Goal: Register for event/course

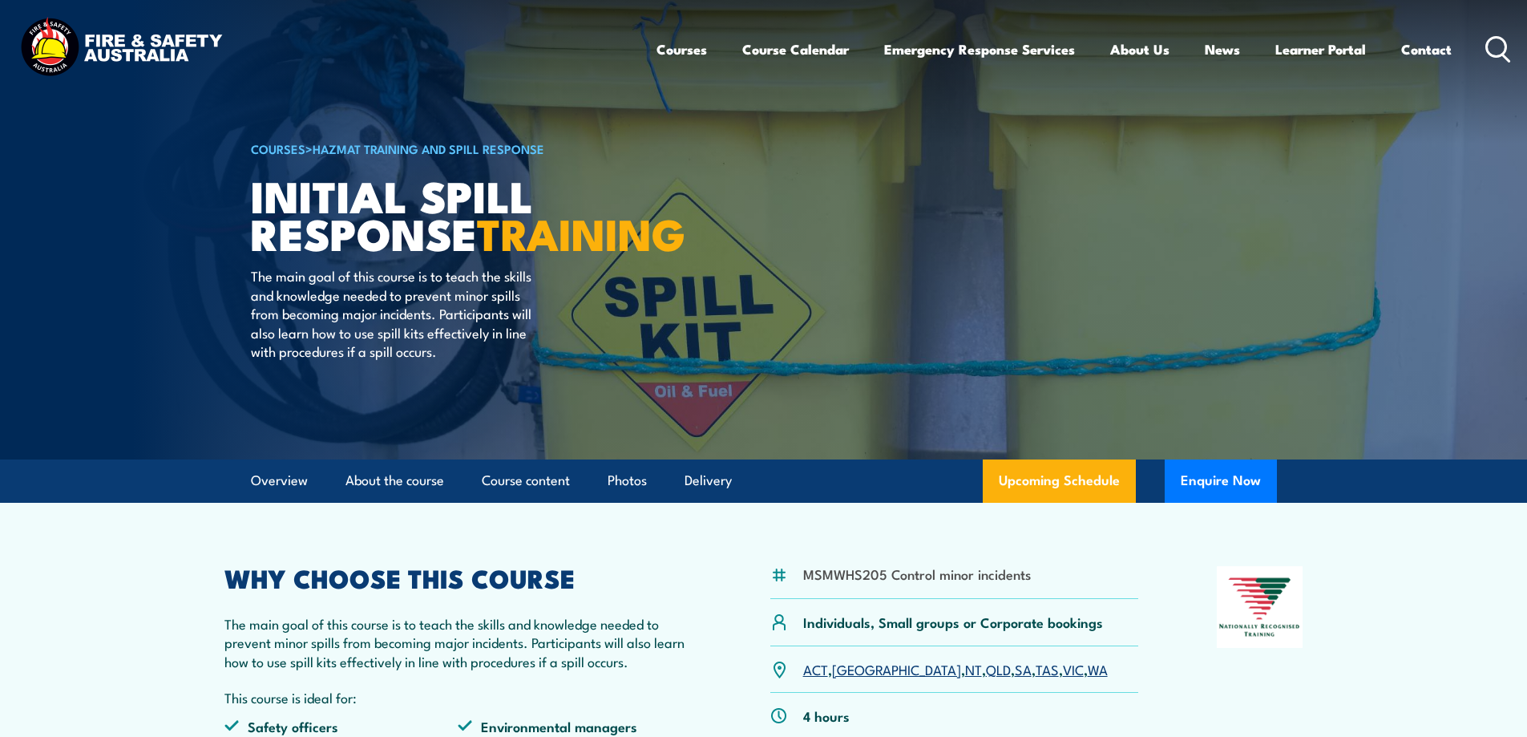
scroll to position [80, 0]
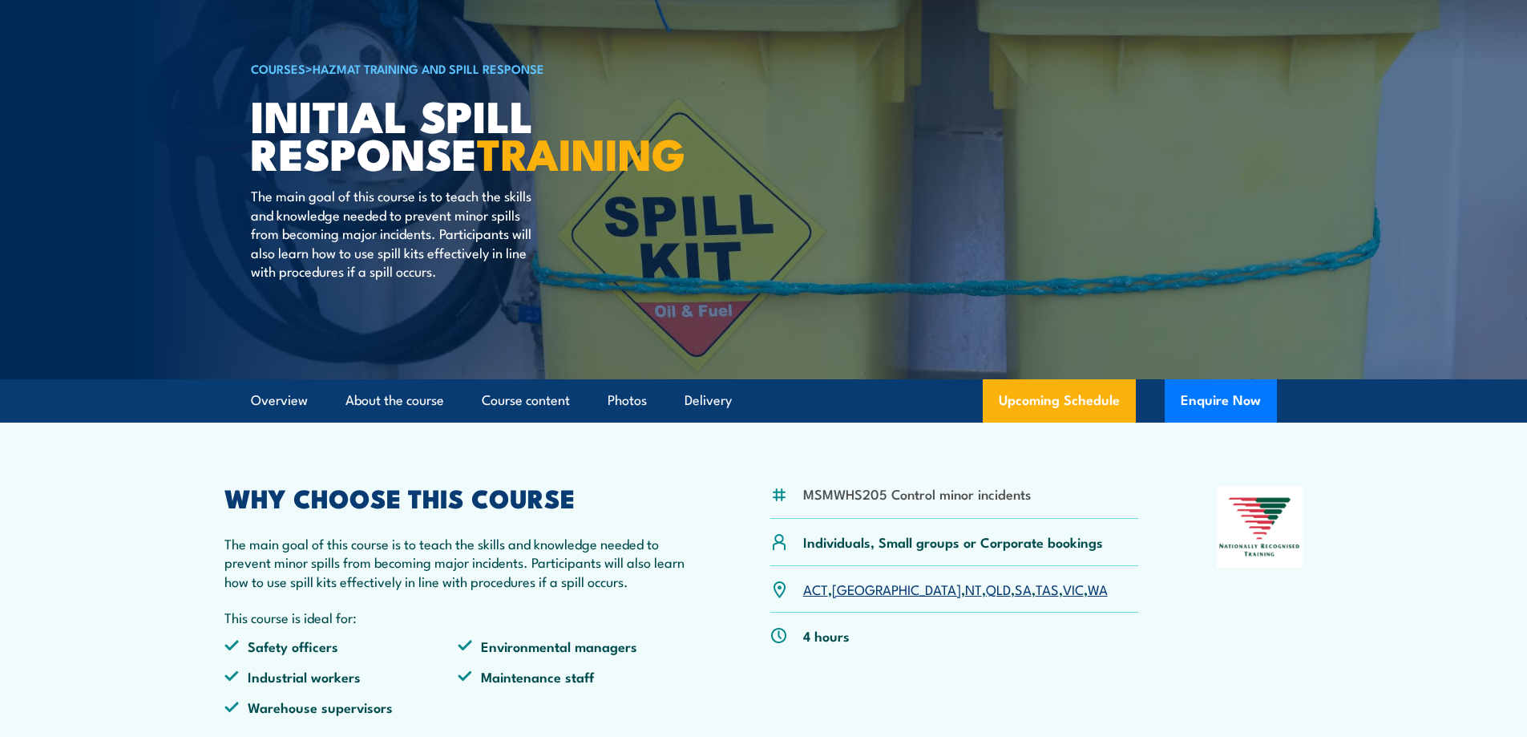
click at [1015, 591] on link "SA" at bounding box center [1023, 588] width 17 height 19
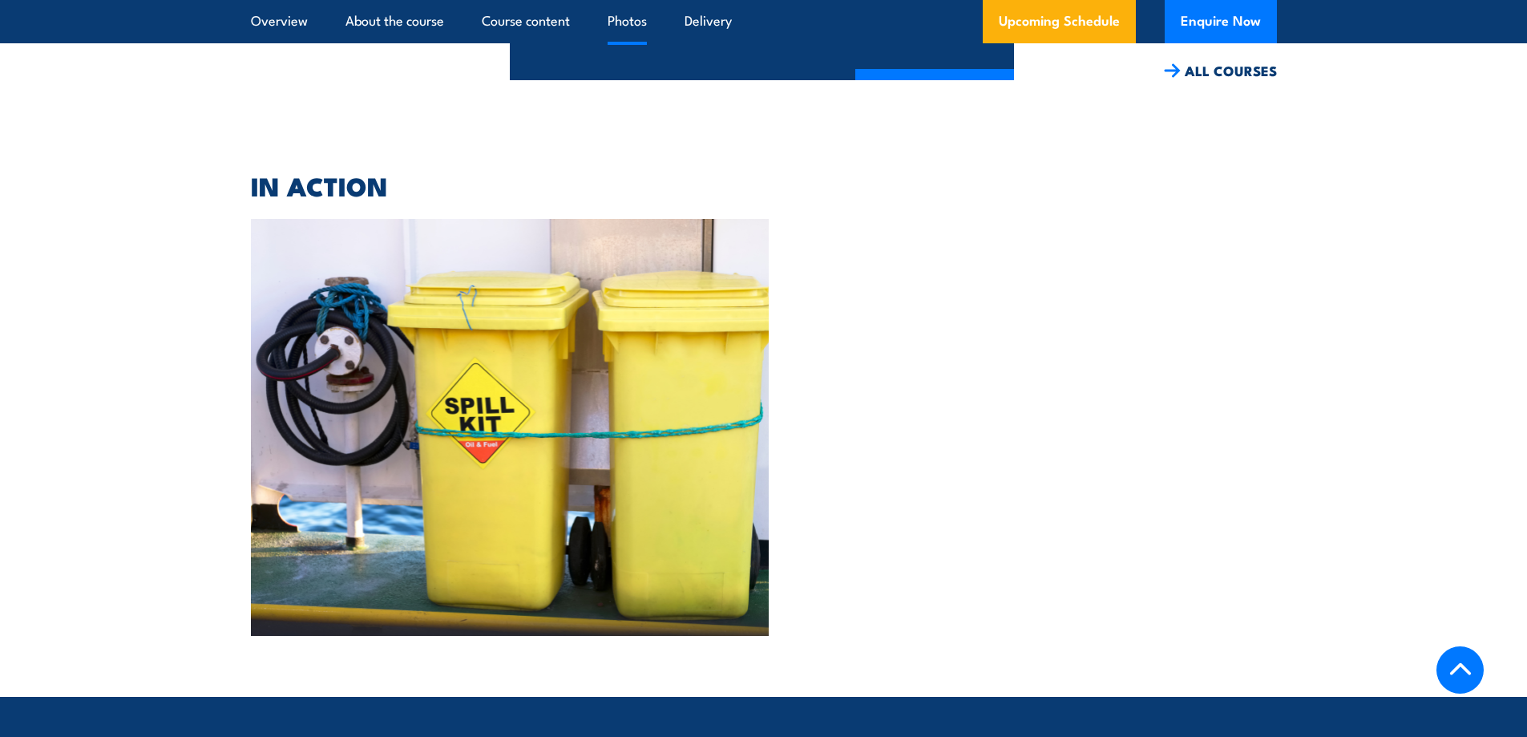
scroll to position [3338, 0]
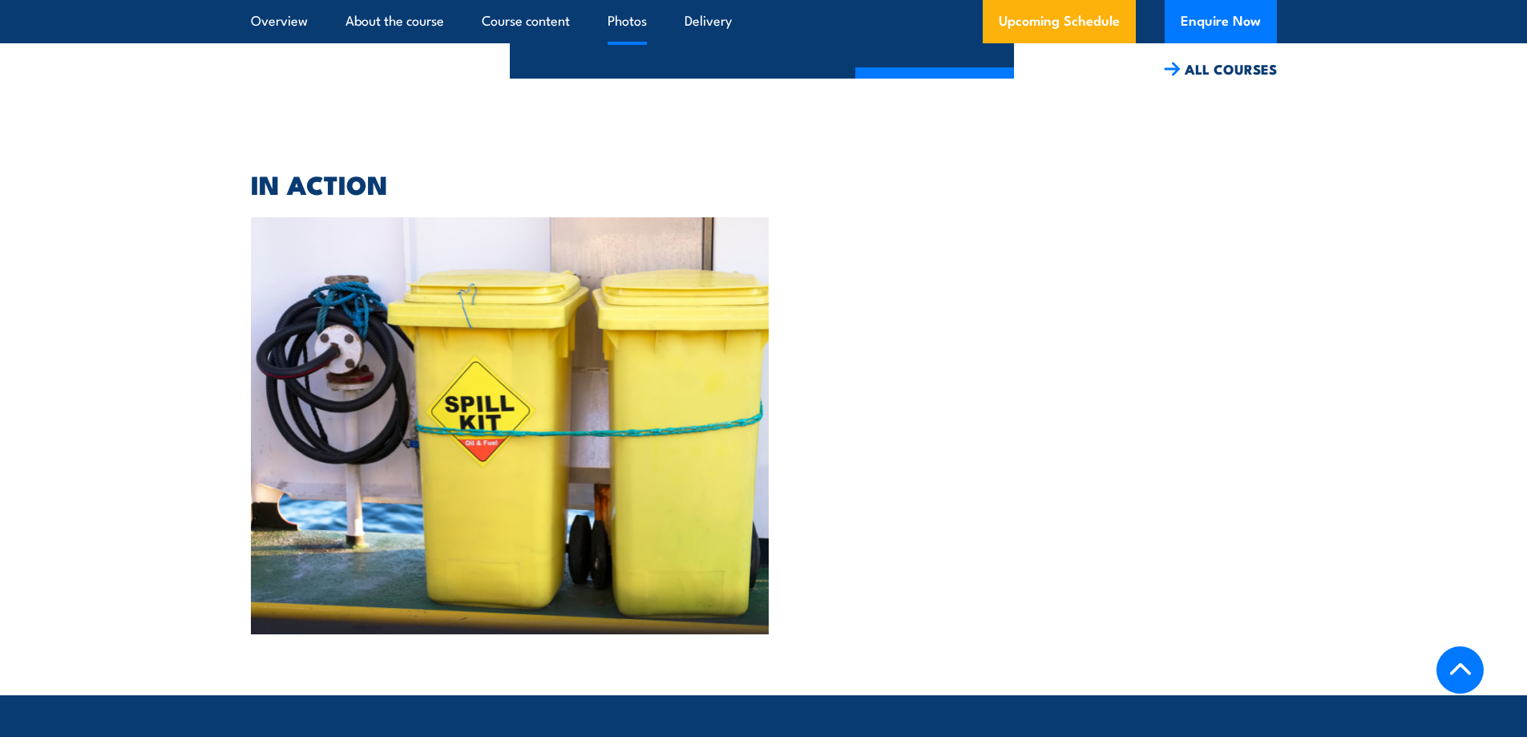
click at [488, 471] on img at bounding box center [510, 425] width 519 height 417
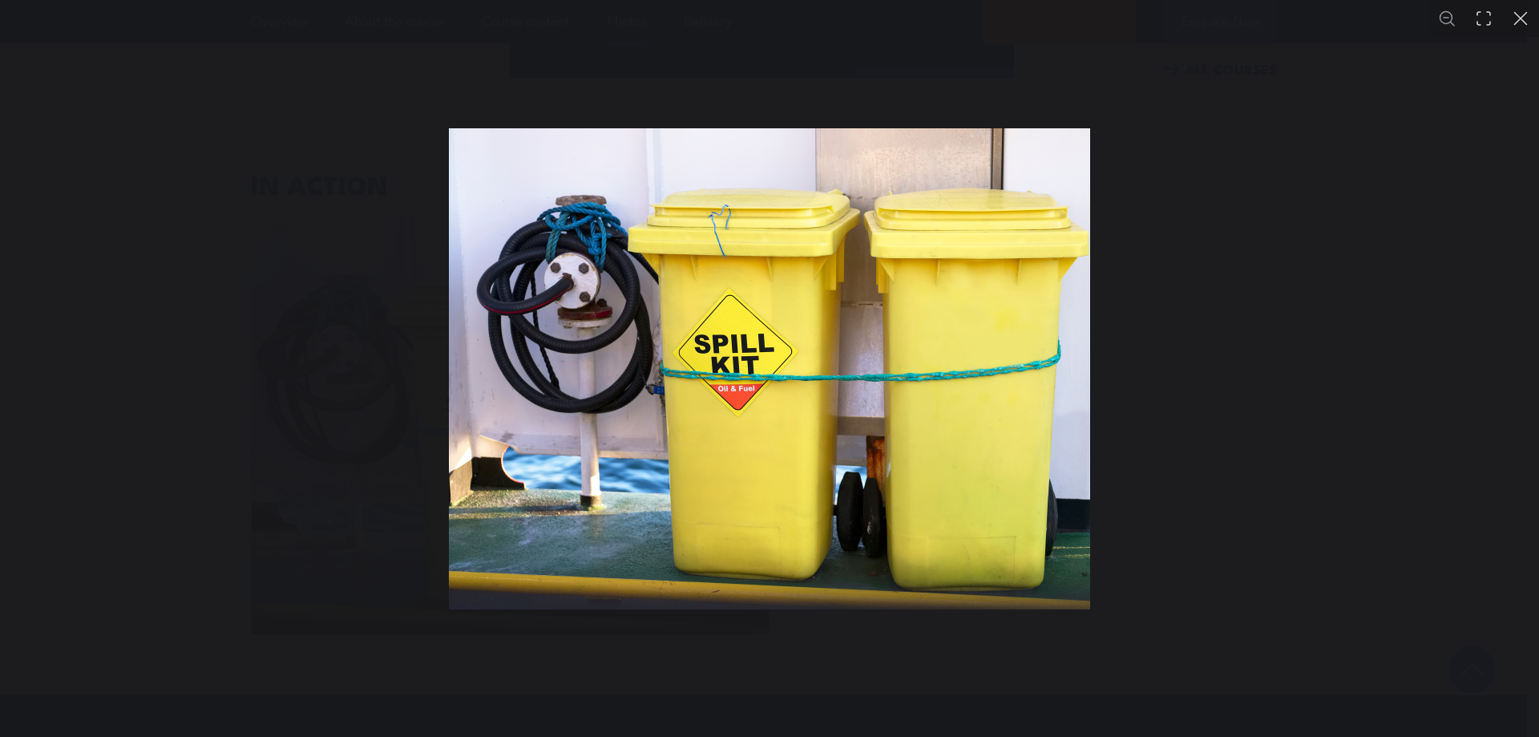
click at [1522, 18] on button "You can close this modal content with the ESC key" at bounding box center [1520, 18] width 37 height 37
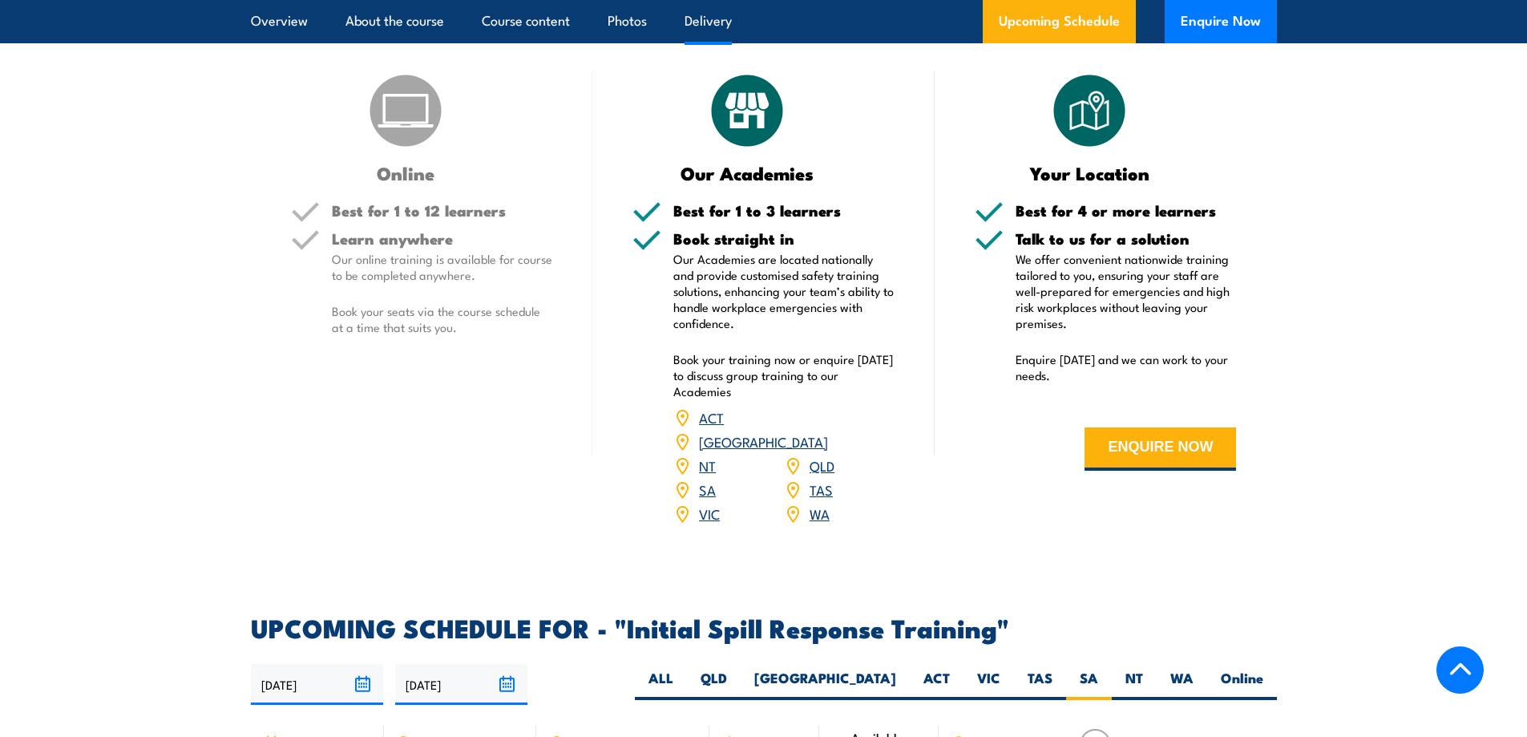
scroll to position [1734, 0]
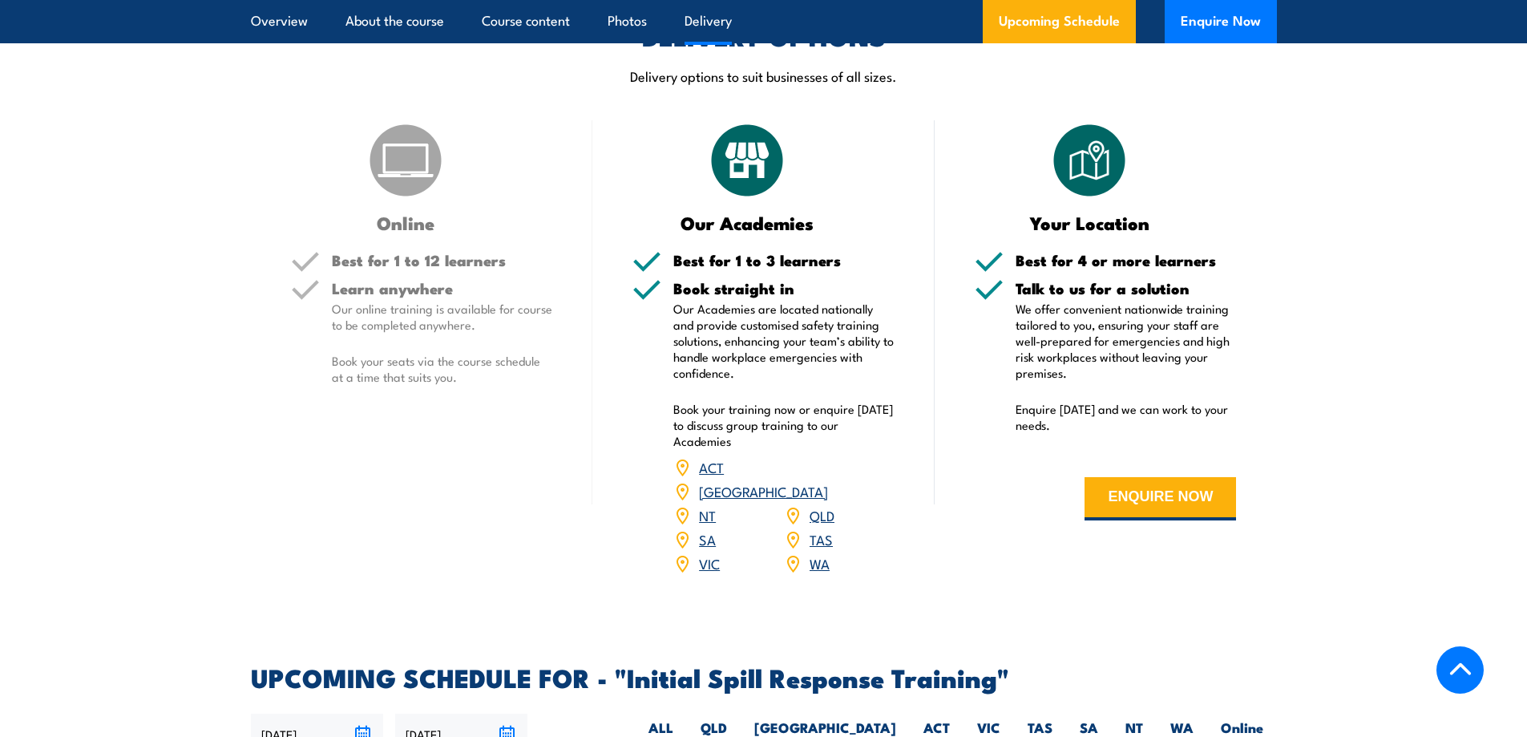
click at [705, 529] on link "SA" at bounding box center [707, 538] width 17 height 19
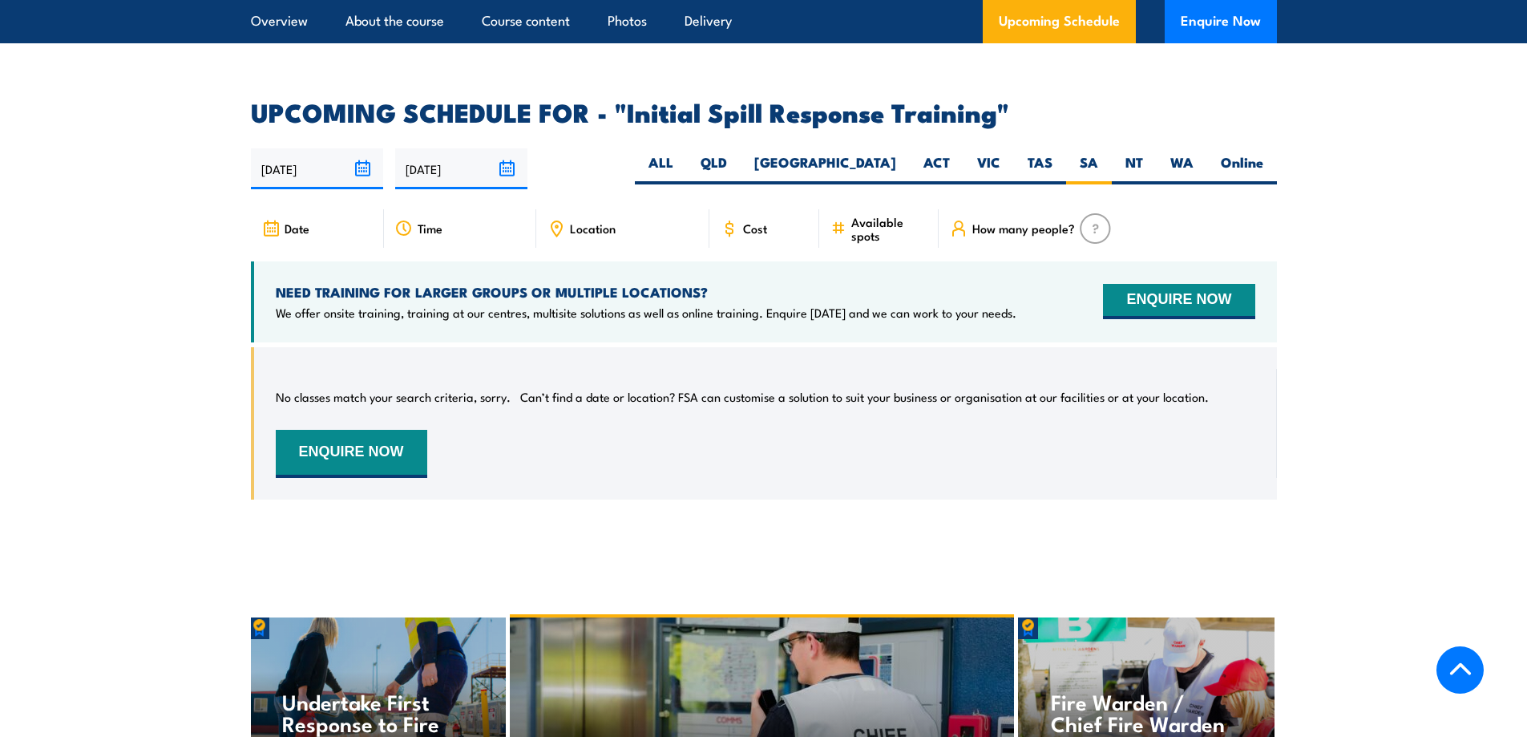
scroll to position [2376, 0]
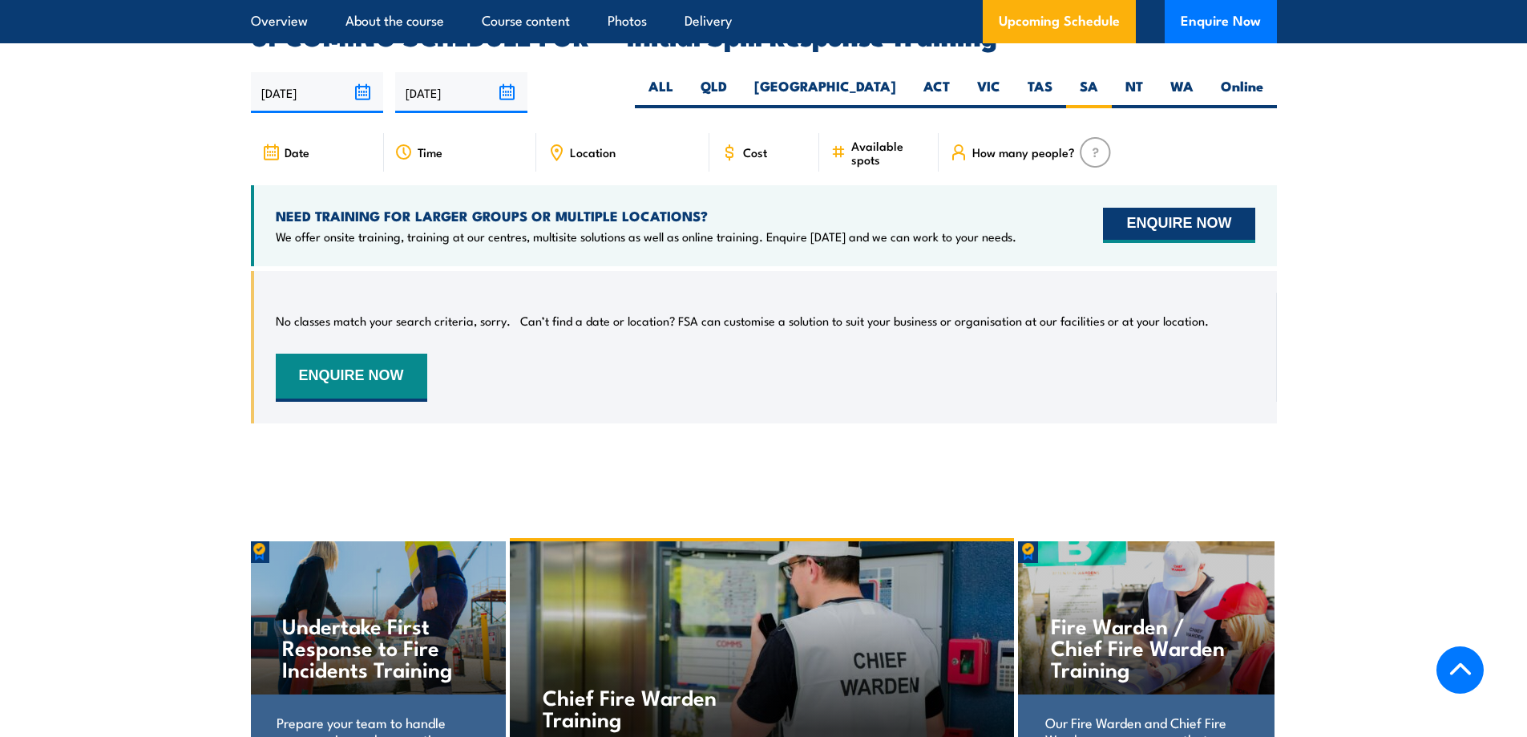
click at [1161, 208] on button "ENQUIRE NOW" at bounding box center [1179, 225] width 152 height 35
